Goal: Transaction & Acquisition: Book appointment/travel/reservation

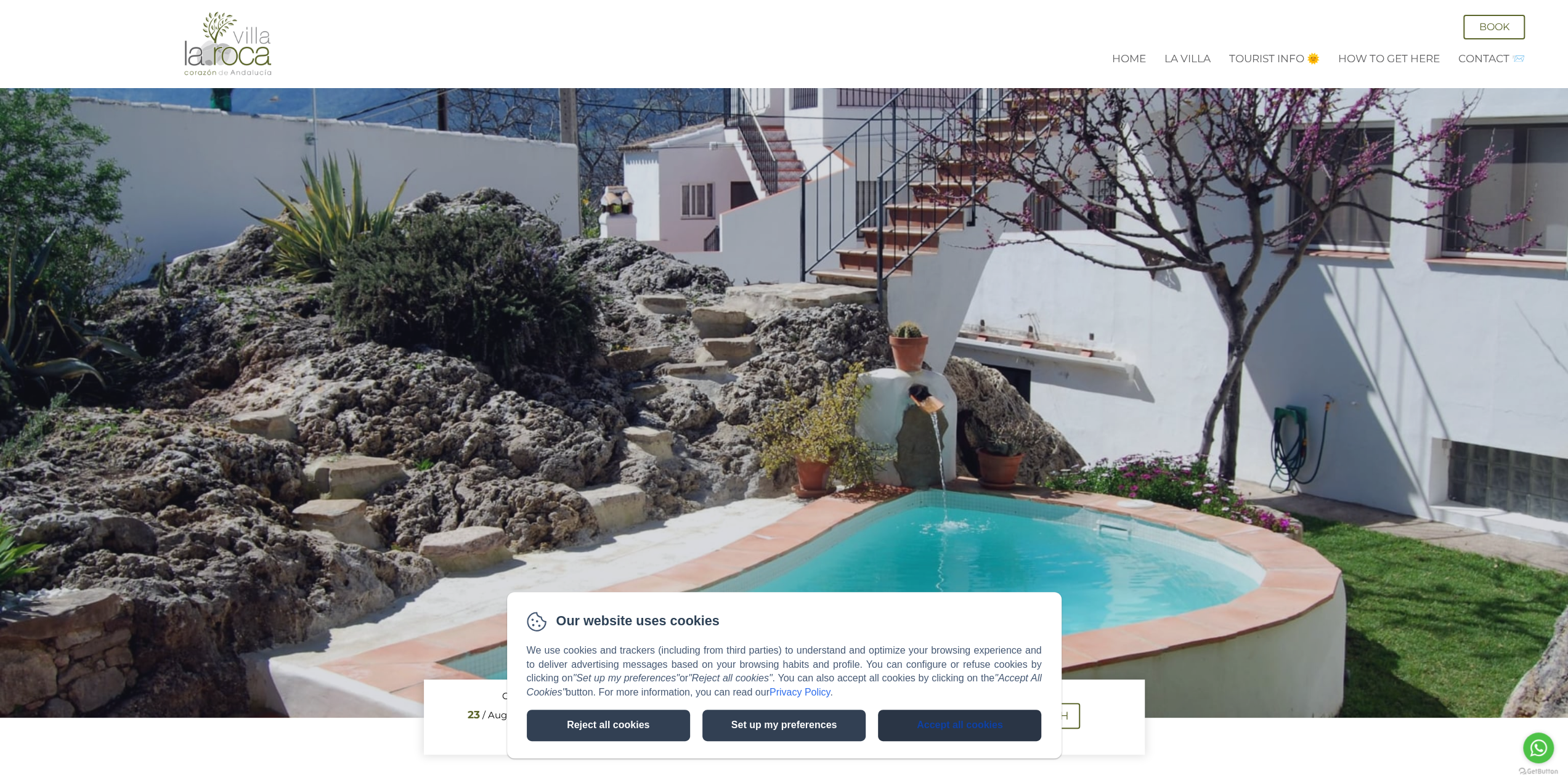
click at [939, 724] on button "Accept all cookies" at bounding box center [959, 725] width 163 height 31
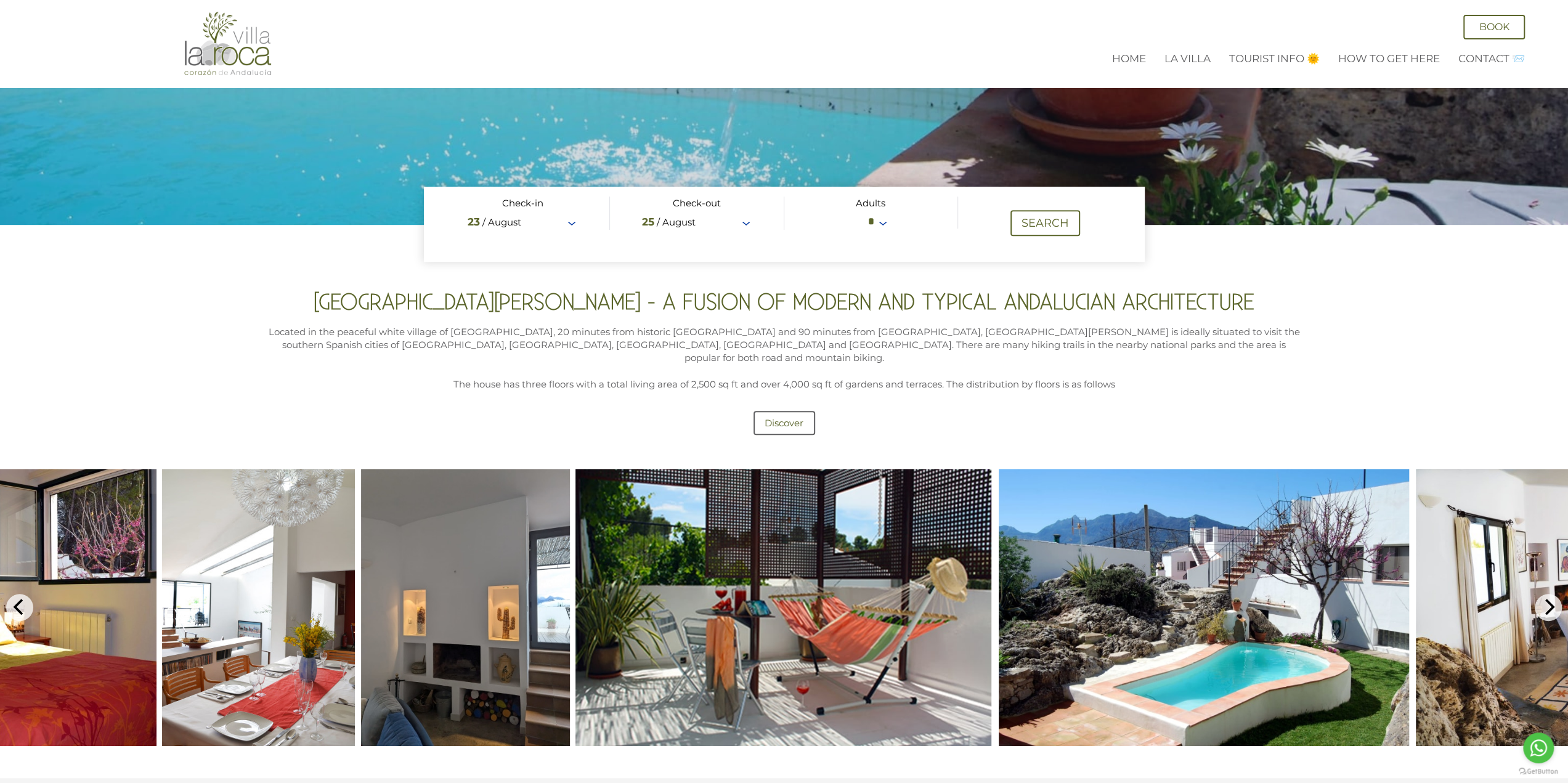
scroll to position [555, 0]
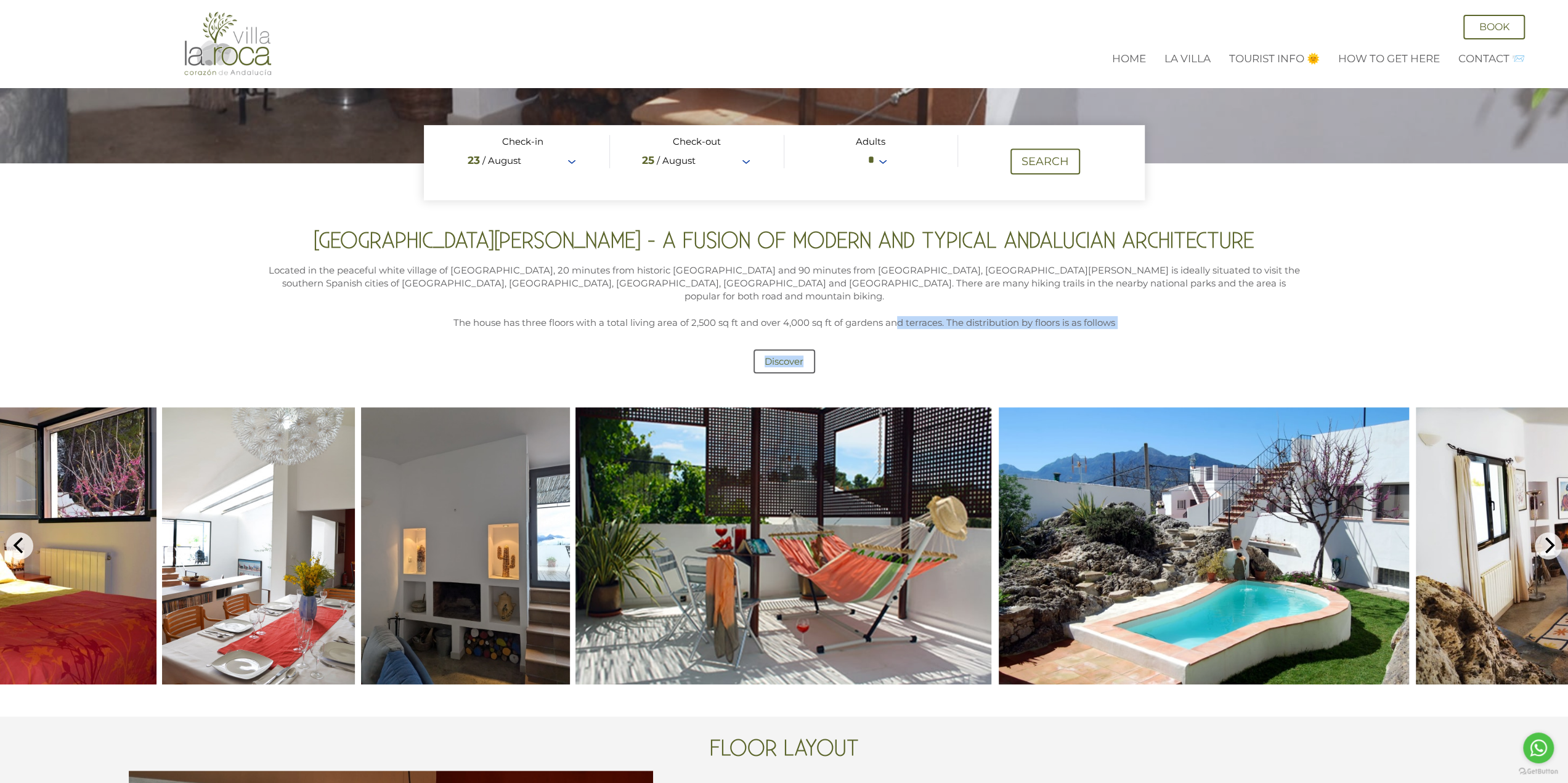
drag, startPoint x: 1273, startPoint y: 331, endPoint x: 894, endPoint y: 314, distance: 379.4
click at [894, 314] on div "[GEOGRAPHIC_DATA][PERSON_NAME] - A fusion of modern and typical Andalucian arch…" at bounding box center [784, 306] width 1066 height 154
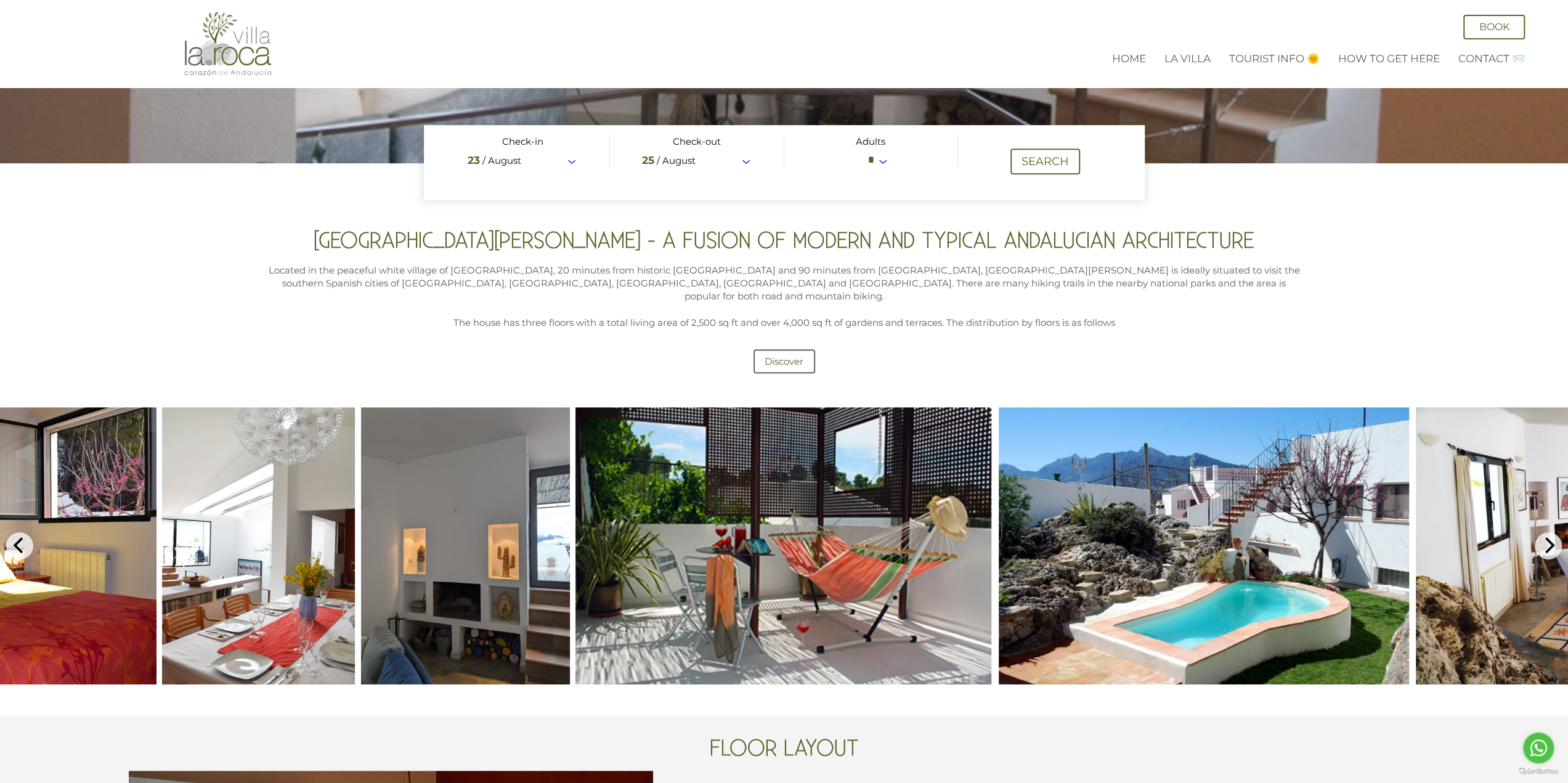
click at [1228, 374] on div "[GEOGRAPHIC_DATA][PERSON_NAME] - A fusion of modern and typical Andalucian arch…" at bounding box center [784, 310] width 1568 height 170
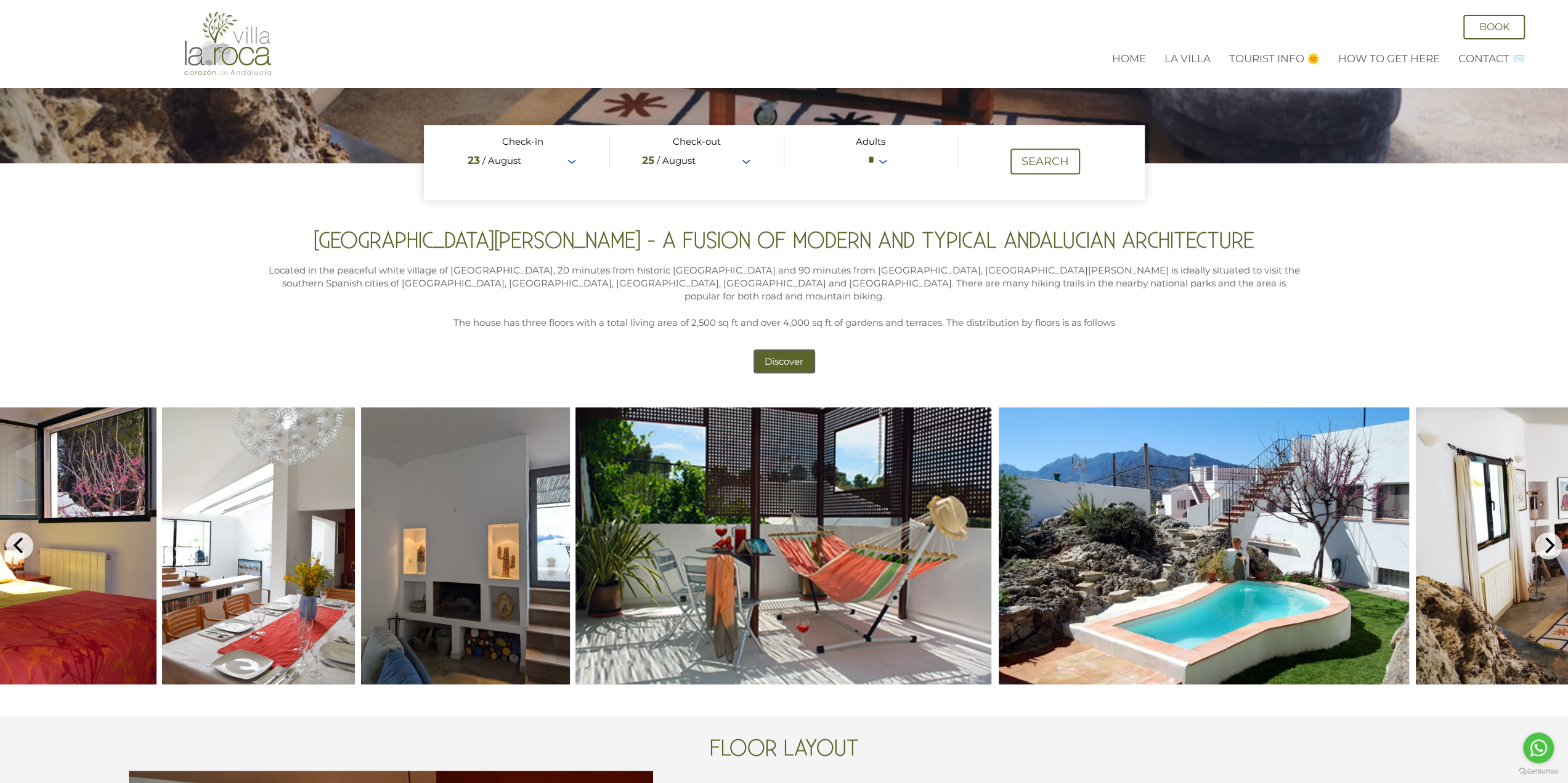
click at [787, 349] on link "Discover" at bounding box center [784, 361] width 62 height 24
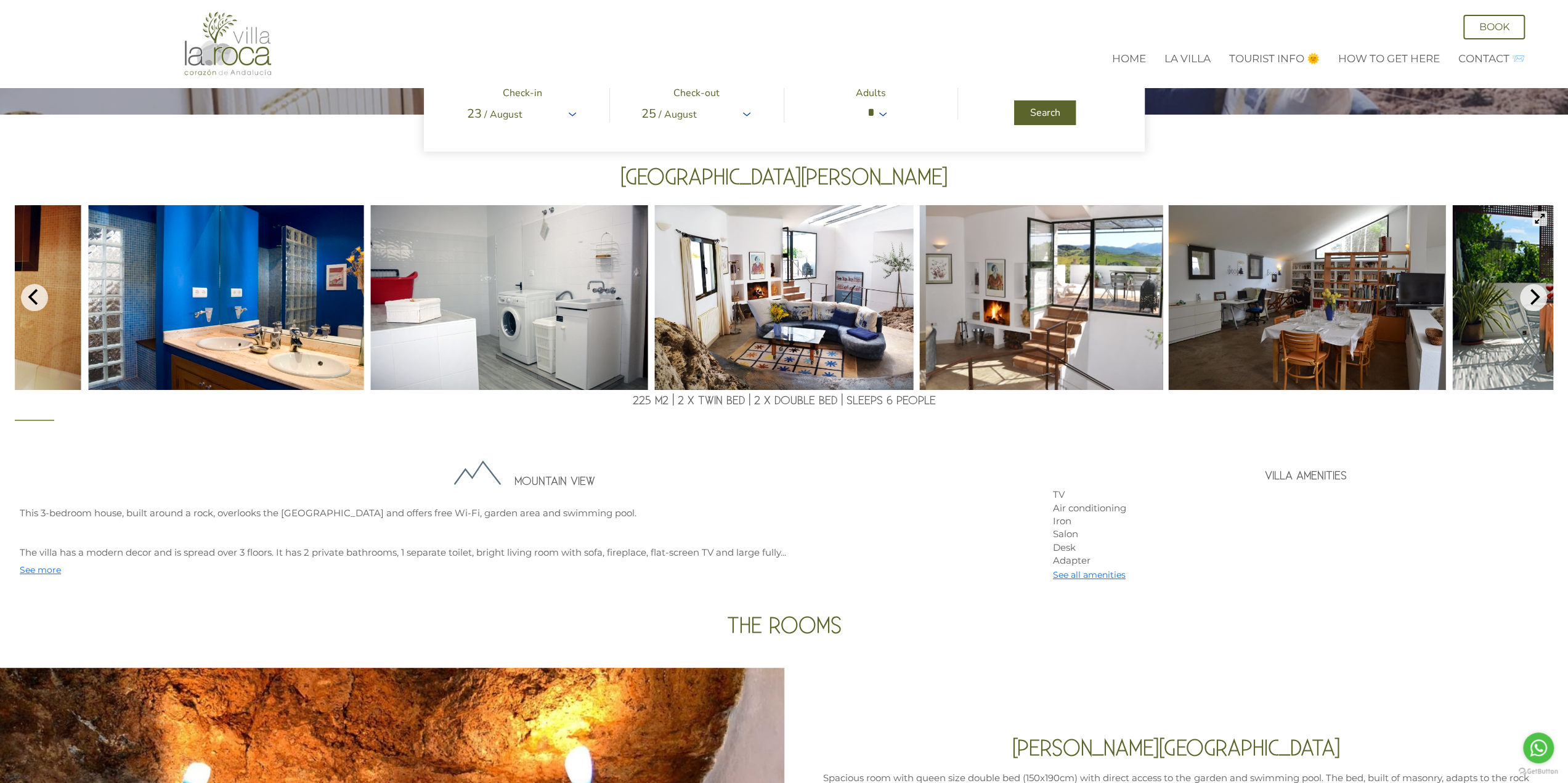
scroll to position [62, 0]
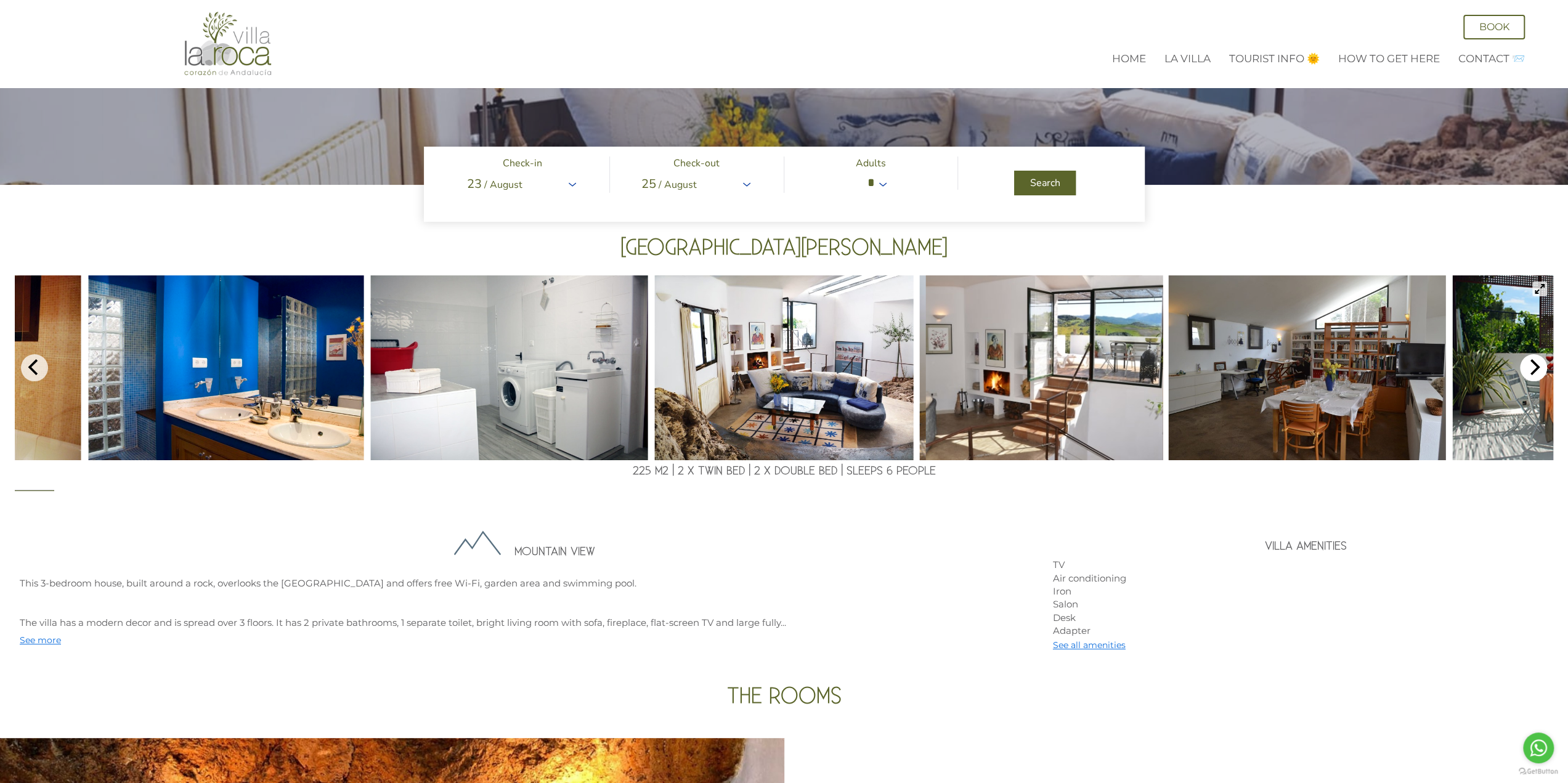
click at [1538, 370] on icon "Next" at bounding box center [1533, 366] width 16 height 16
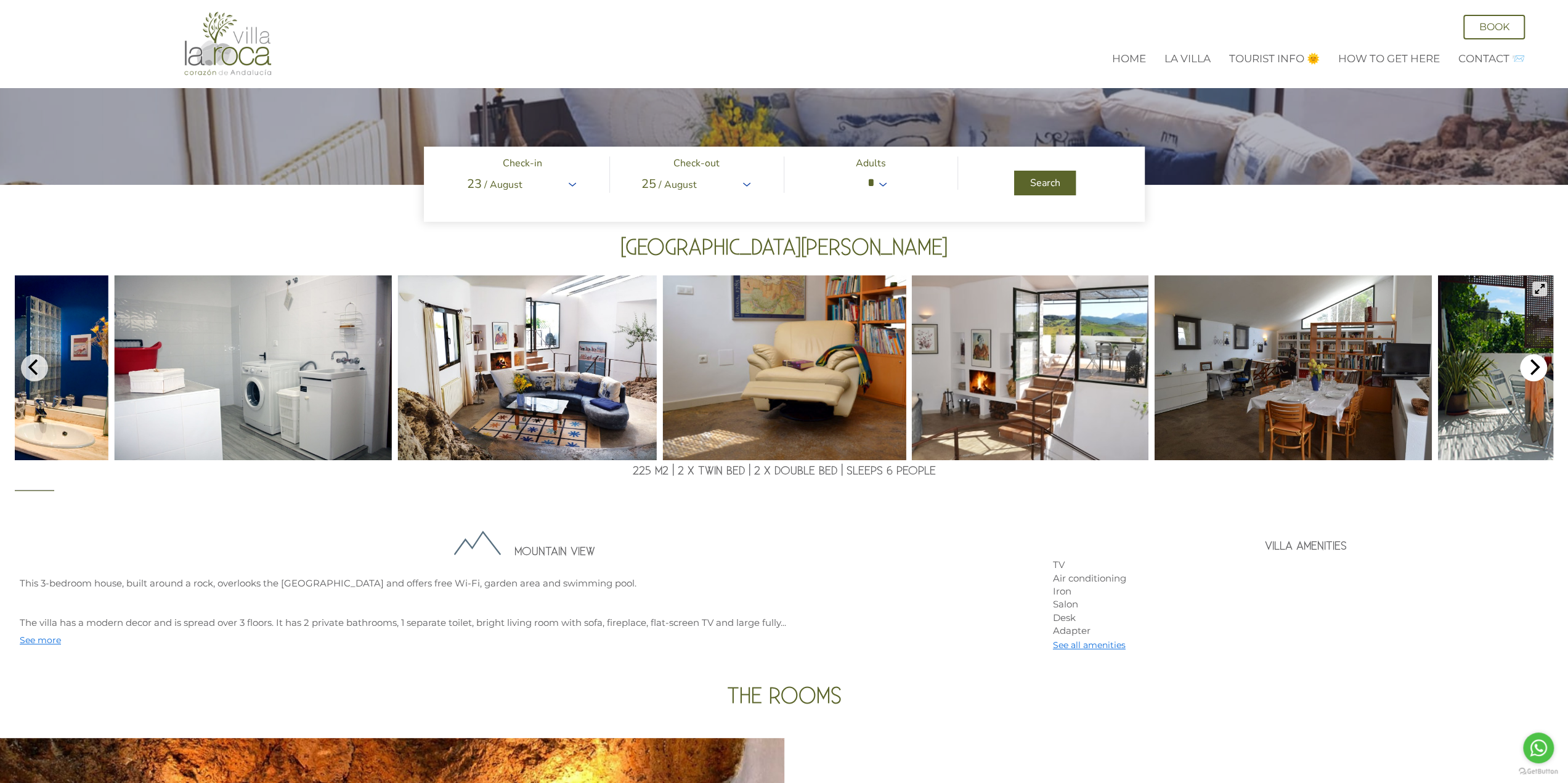
click at [1535, 364] on icon "Next" at bounding box center [1535, 366] width 10 height 16
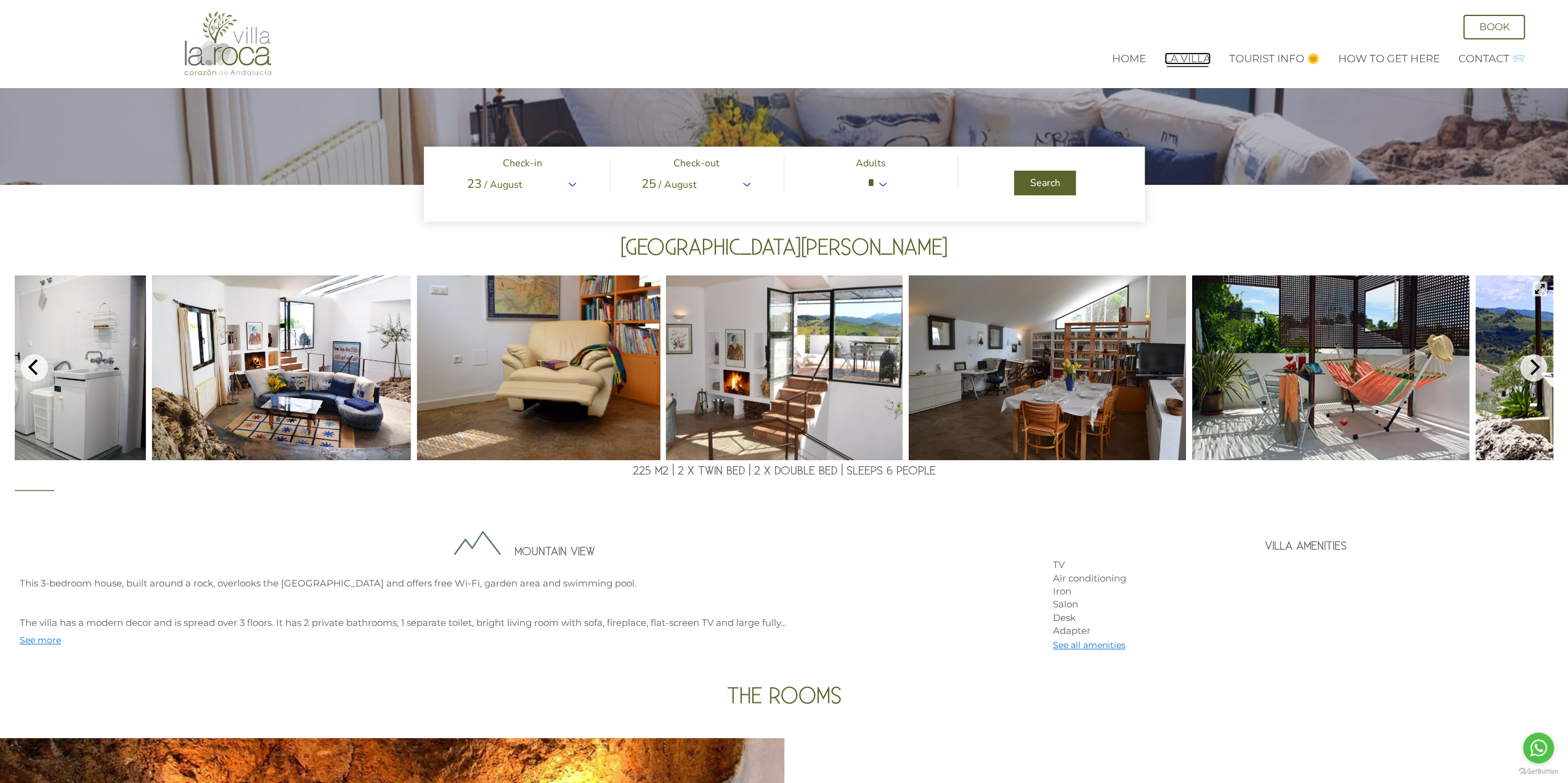
click at [1181, 58] on link "La Villa" at bounding box center [1187, 58] width 46 height 12
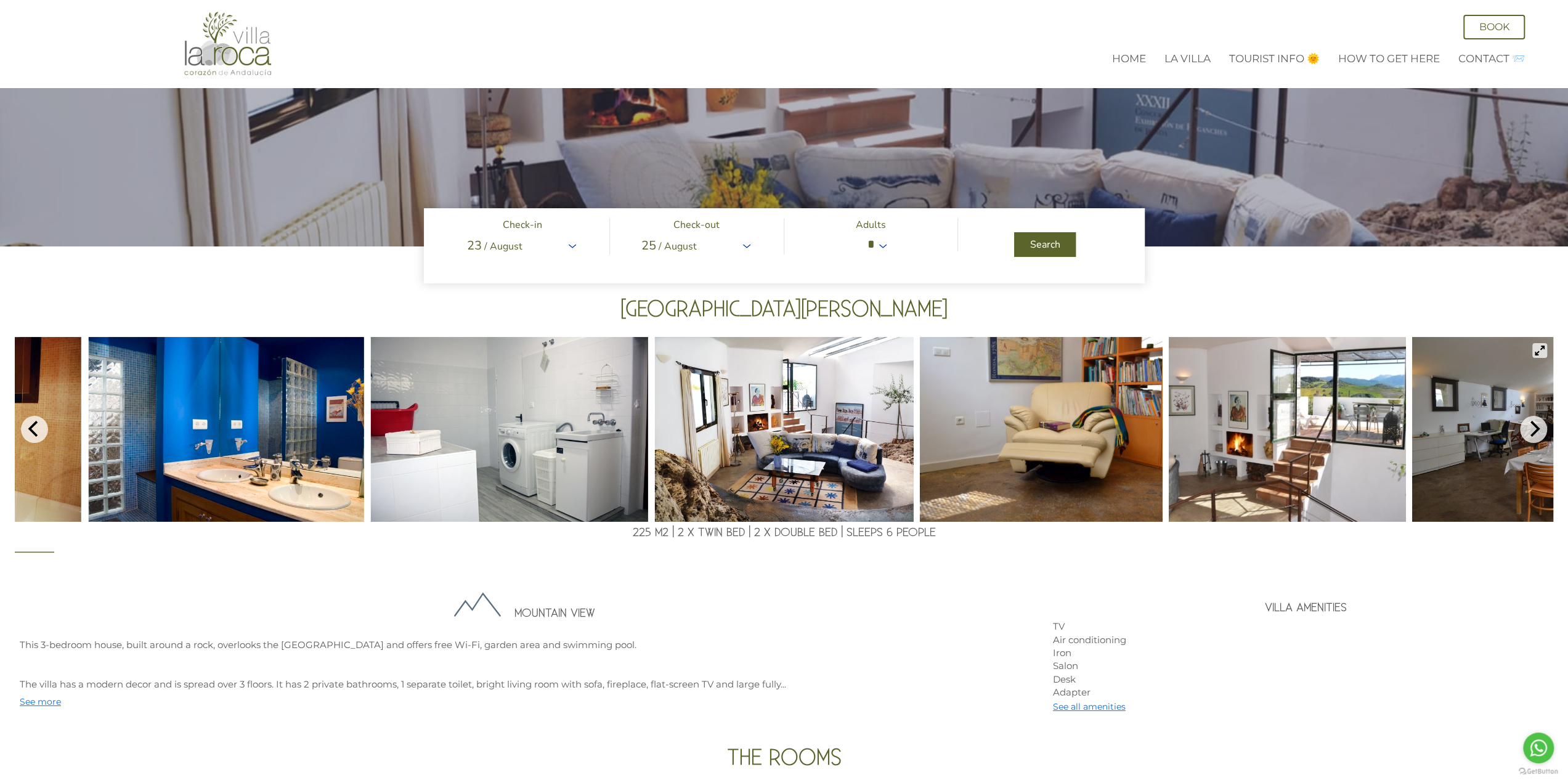
click at [569, 243] on span at bounding box center [784, 245] width 720 height 75
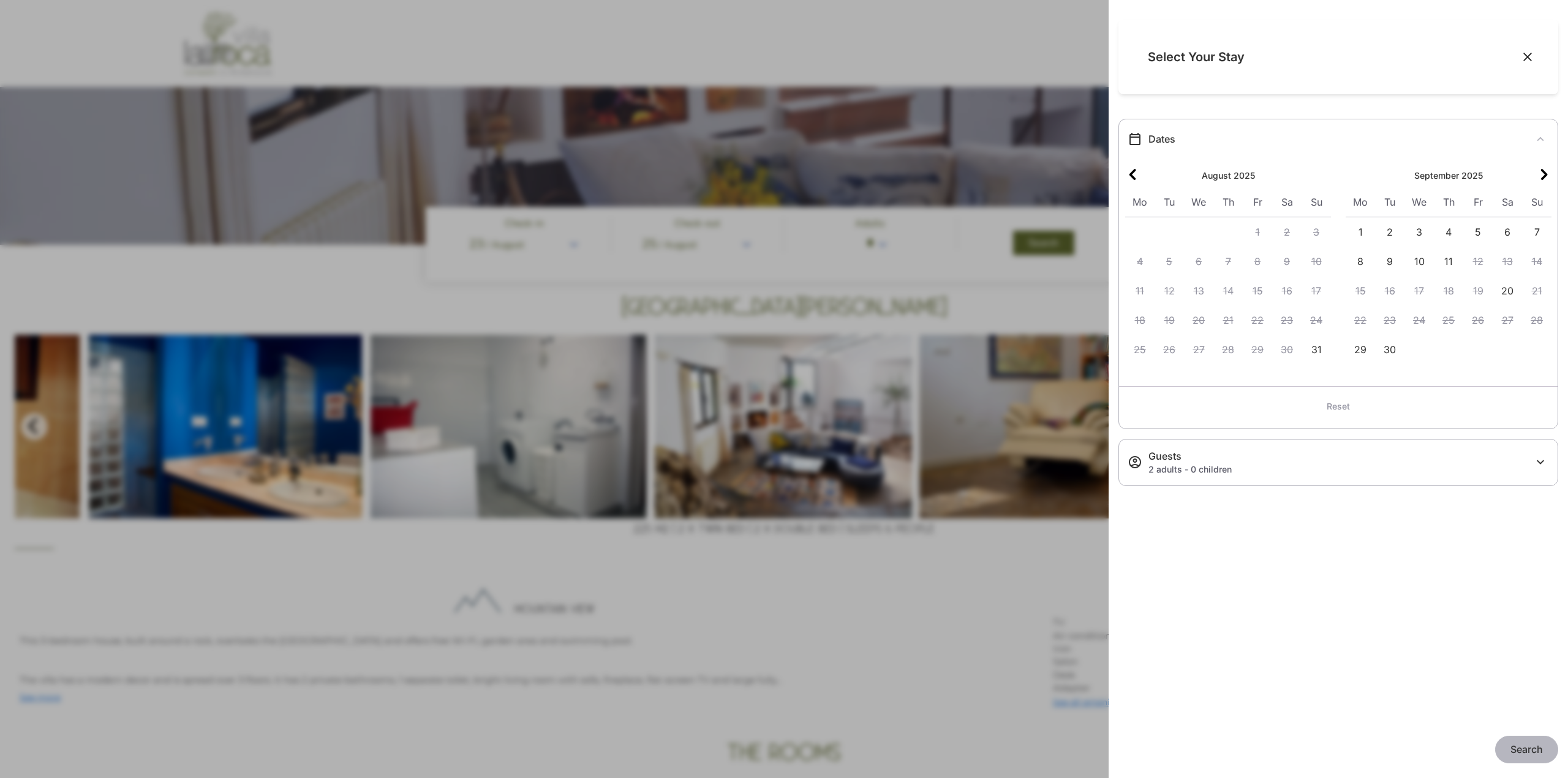
click at [1547, 175] on icon "Next month" at bounding box center [1544, 175] width 15 height 15
click at [1547, 175] on icon "Next month" at bounding box center [1544, 174] width 7 height 11
click at [1289, 229] on span "6" at bounding box center [1287, 232] width 29 height 29
click at [1290, 256] on span "13" at bounding box center [1287, 261] width 29 height 29
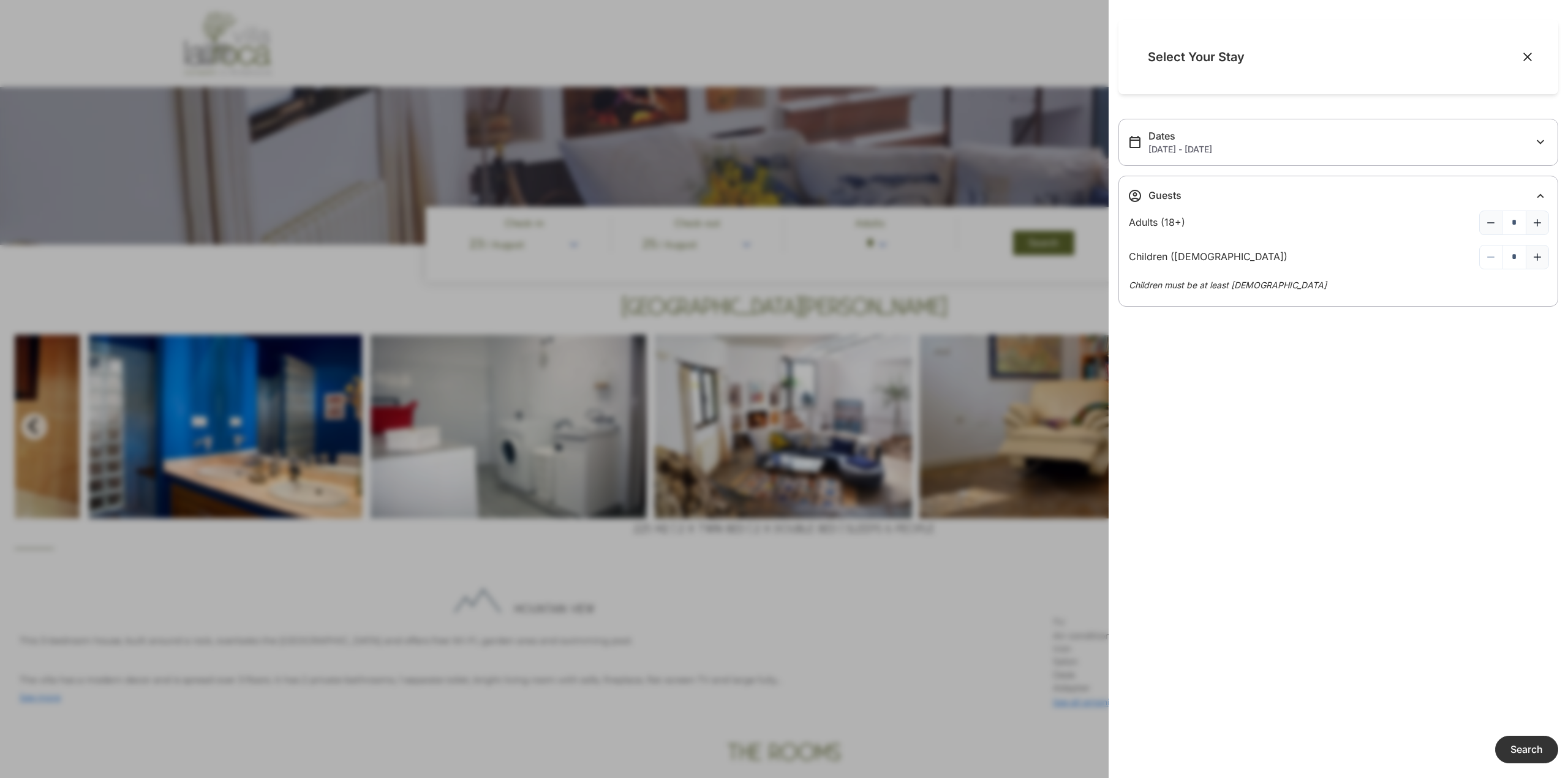
click at [1536, 750] on span "Search" at bounding box center [1526, 749] width 33 height 12
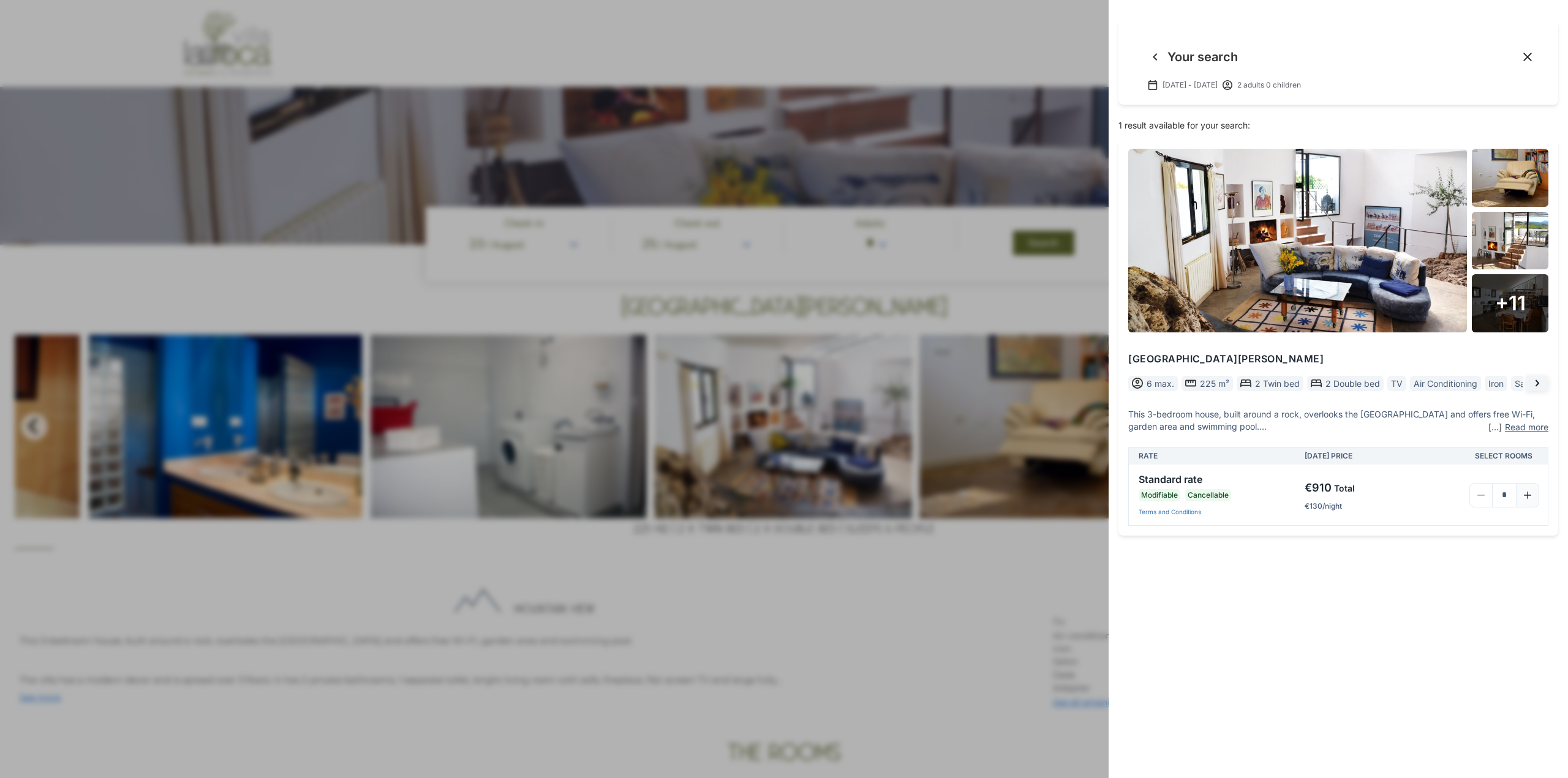
click at [1526, 56] on icon "Close" at bounding box center [1527, 56] width 12 height 12
